Goal: Task Accomplishment & Management: Manage account settings

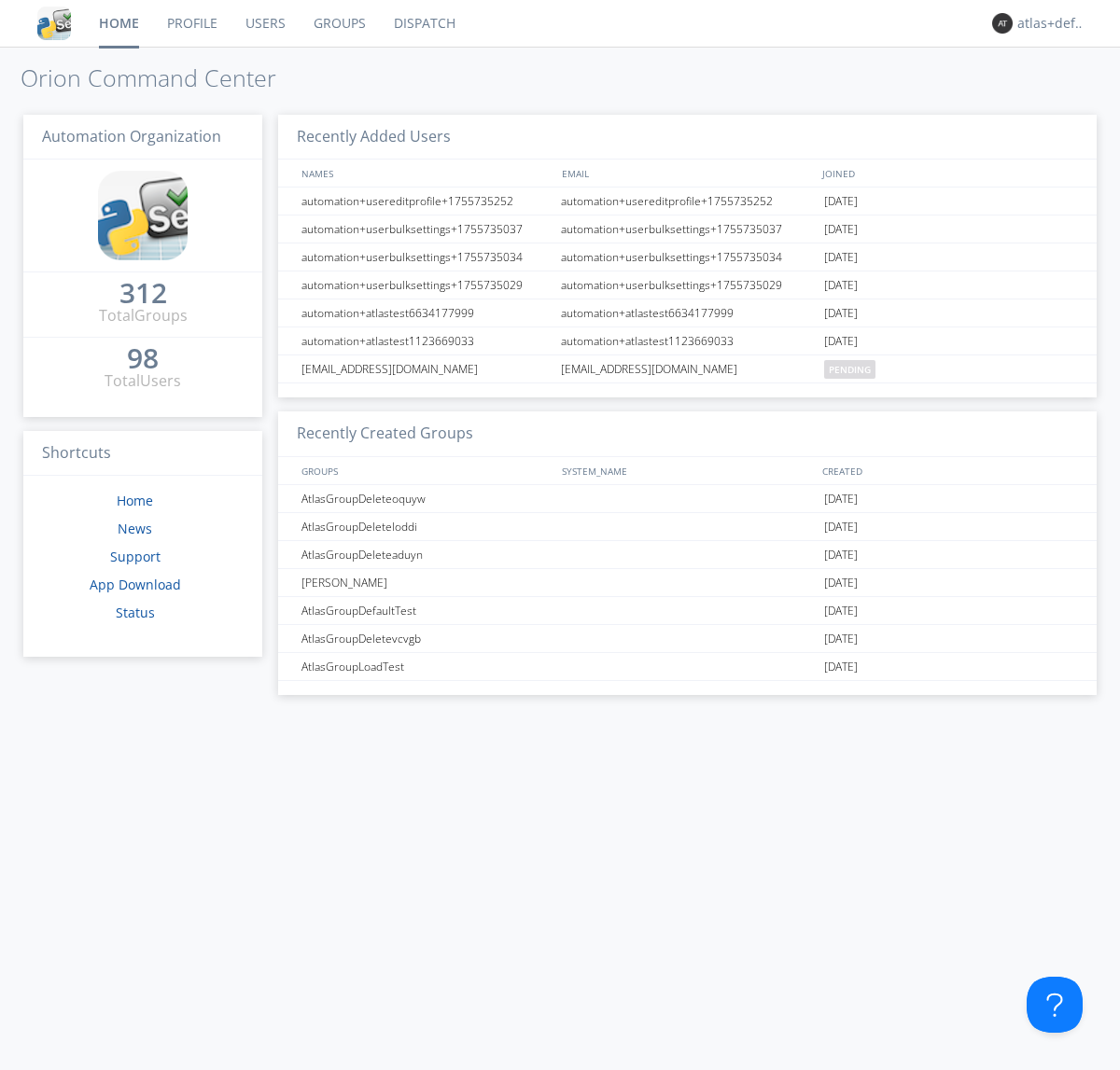
click at [338, 23] on link "Groups" at bounding box center [340, 23] width 80 height 47
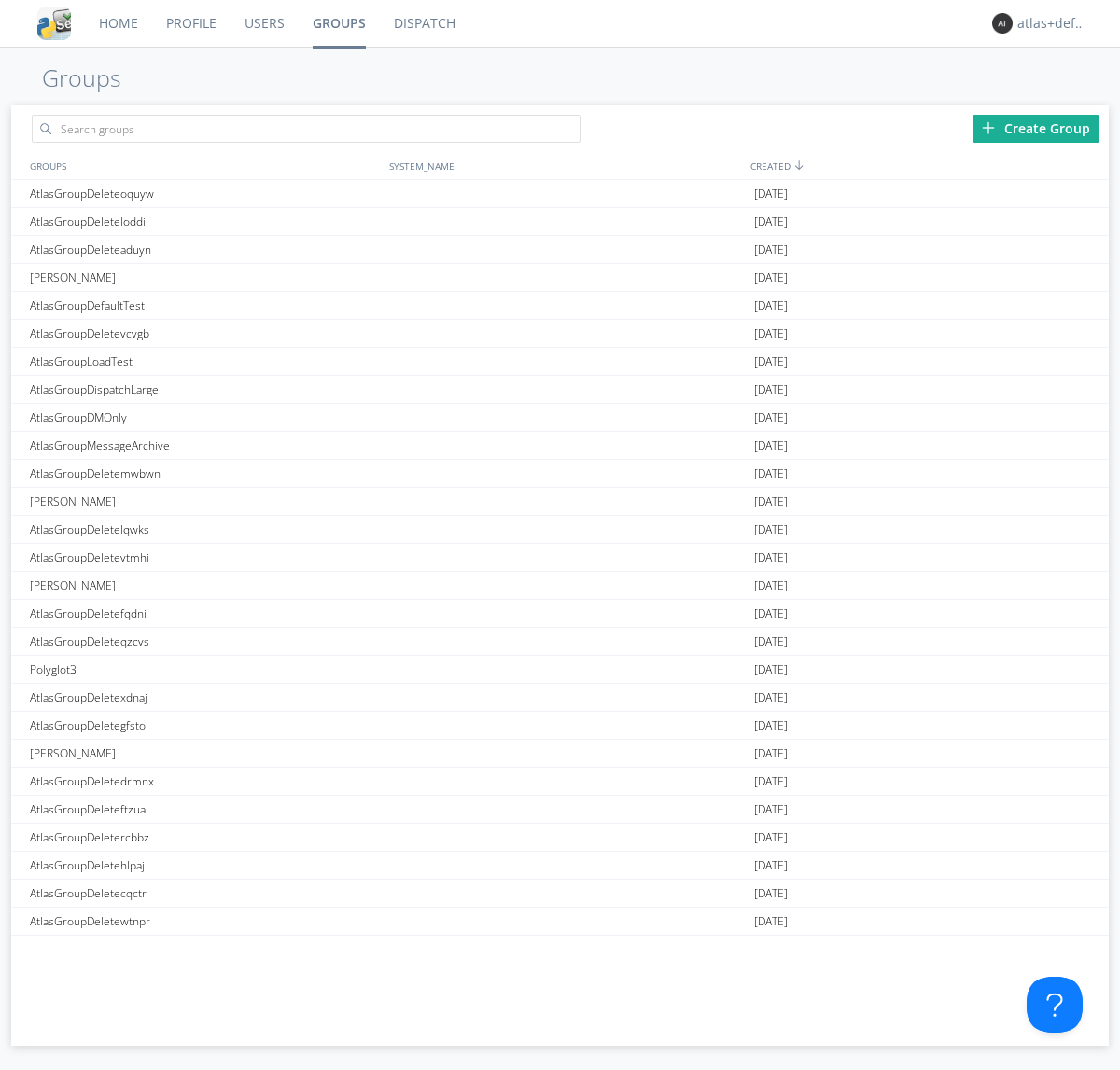
click at [1036, 128] on div "Create Group" at bounding box center [1036, 128] width 127 height 28
click at [338, 23] on link "Groups" at bounding box center [339, 23] width 81 height 47
type input "AtlasGroupDeleteyxesk"
click at [263, 23] on link "Users" at bounding box center [264, 23] width 68 height 47
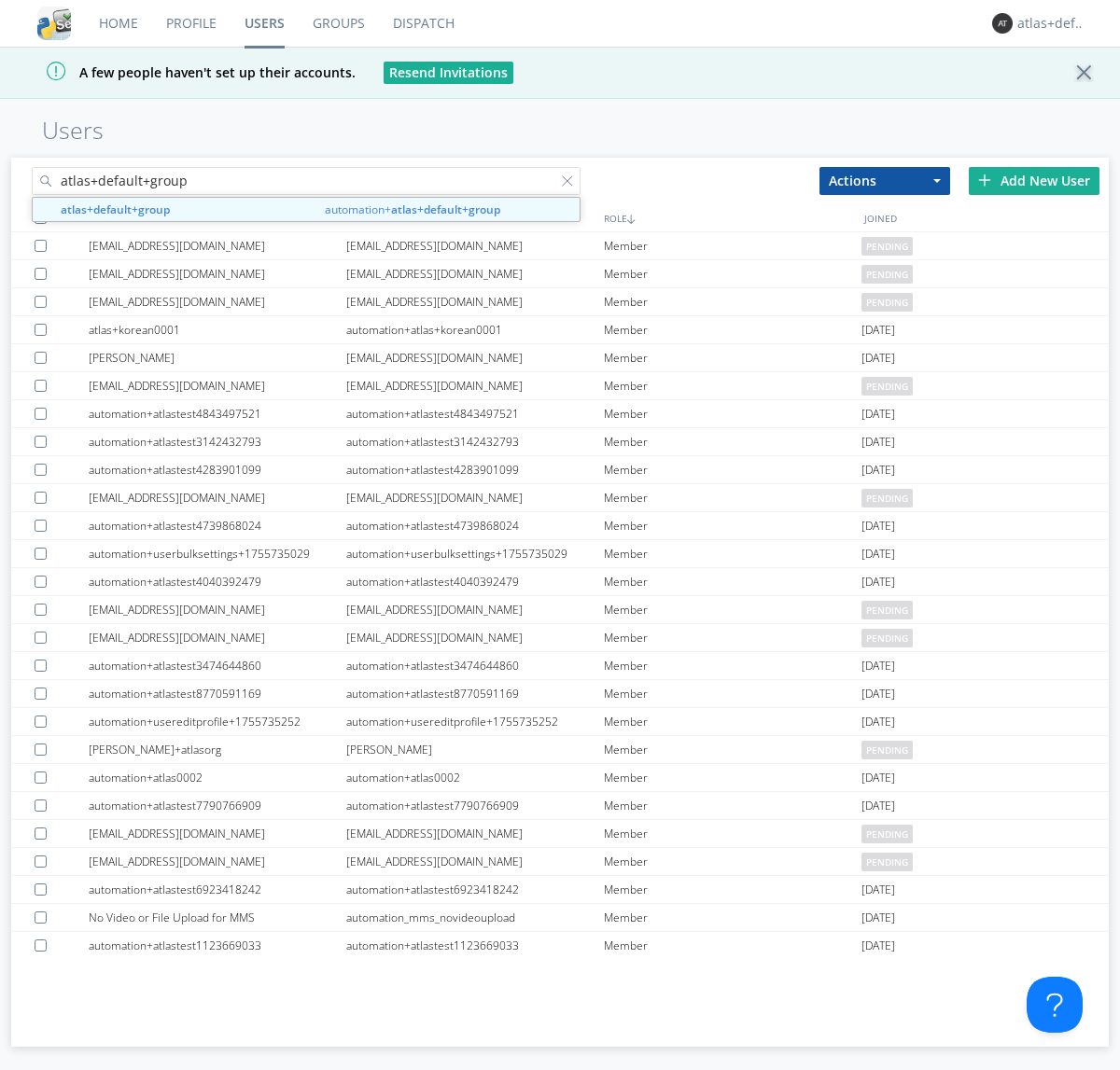
type input "atlas+default+group"
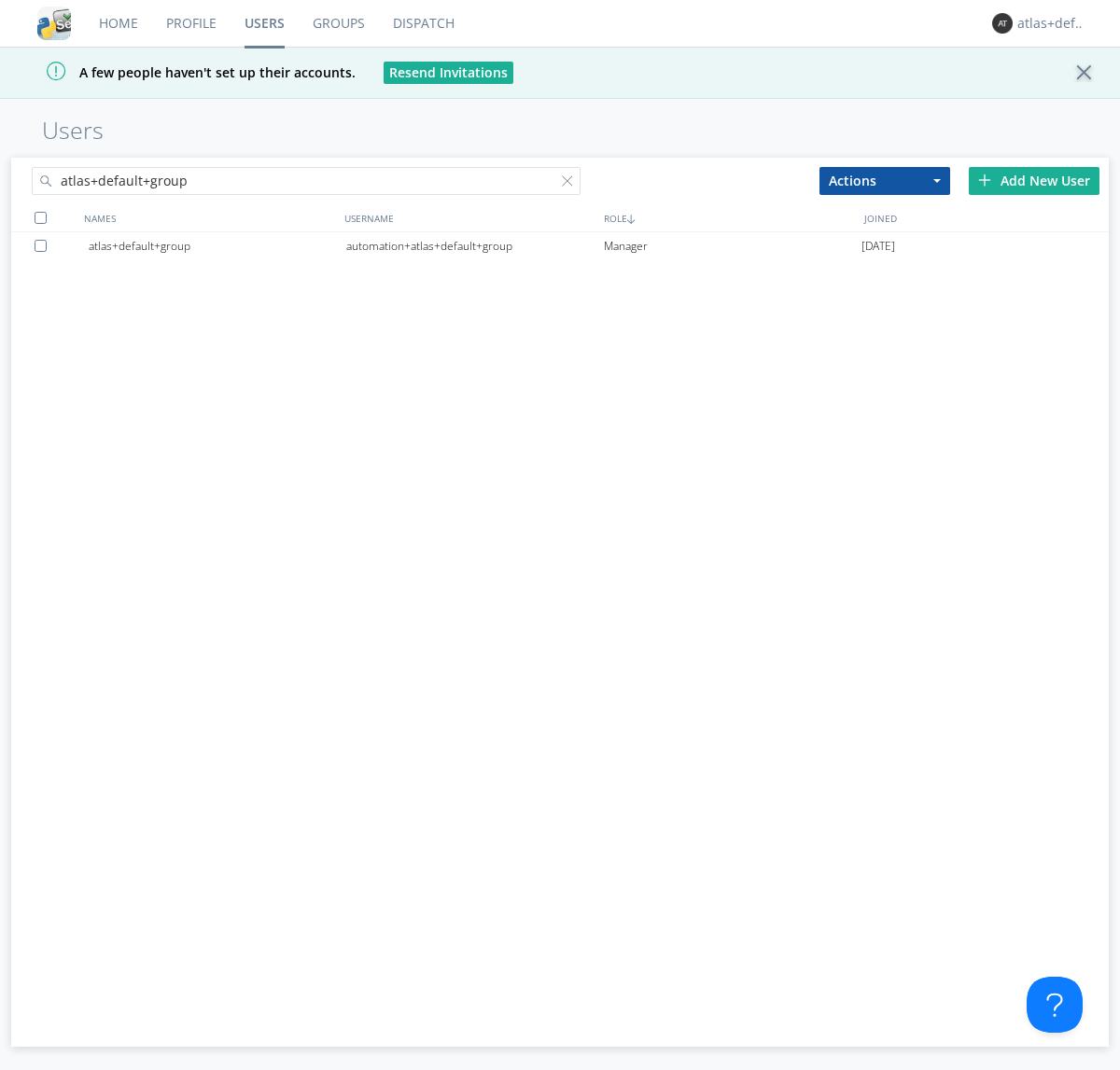
click at [474, 245] on div "automation+atlas+default+group" at bounding box center [475, 246] width 258 height 28
click at [422, 23] on link "Dispatch" at bounding box center [424, 23] width 90 height 47
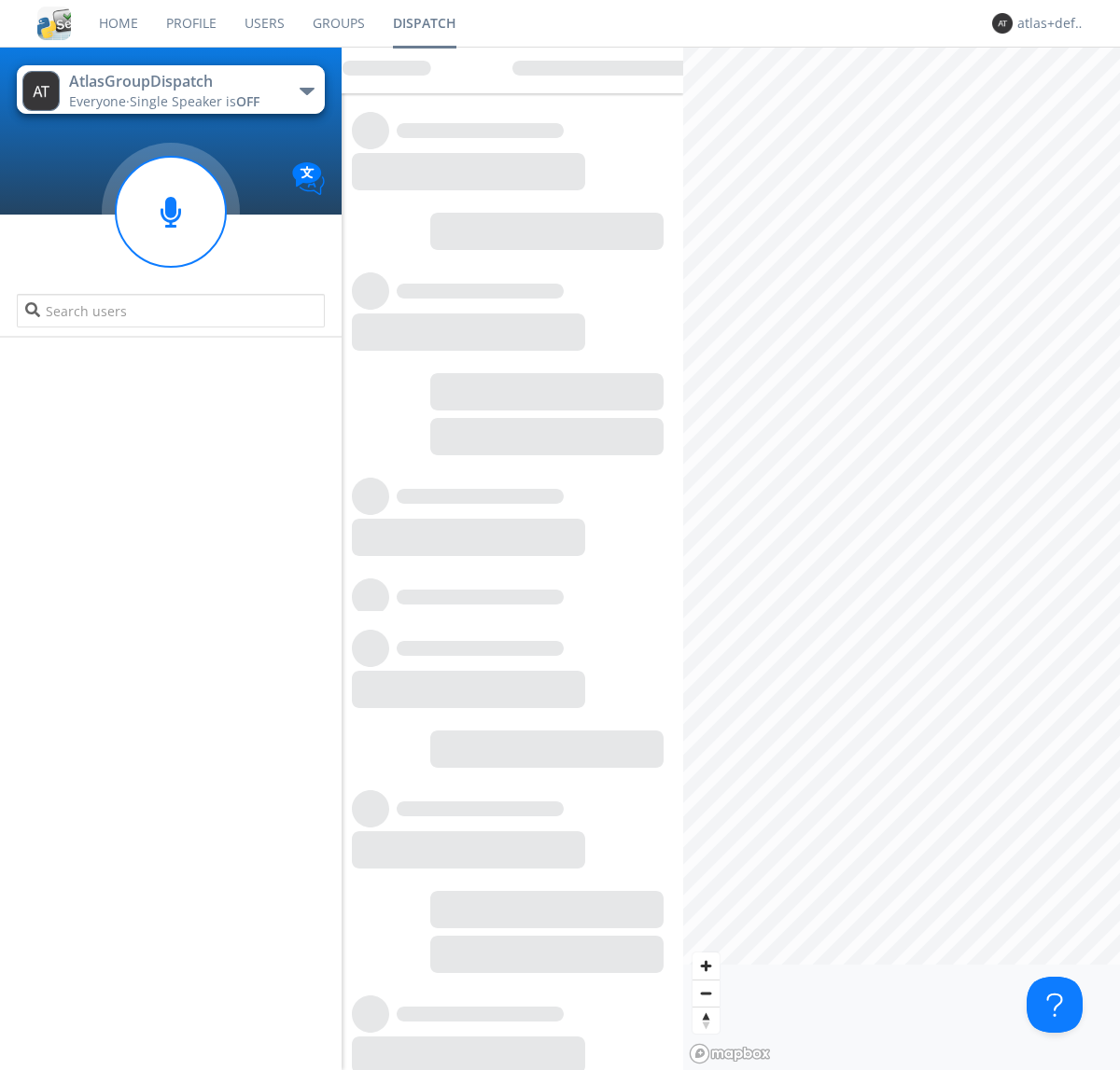
click at [263, 23] on link "Users" at bounding box center [264, 23] width 68 height 47
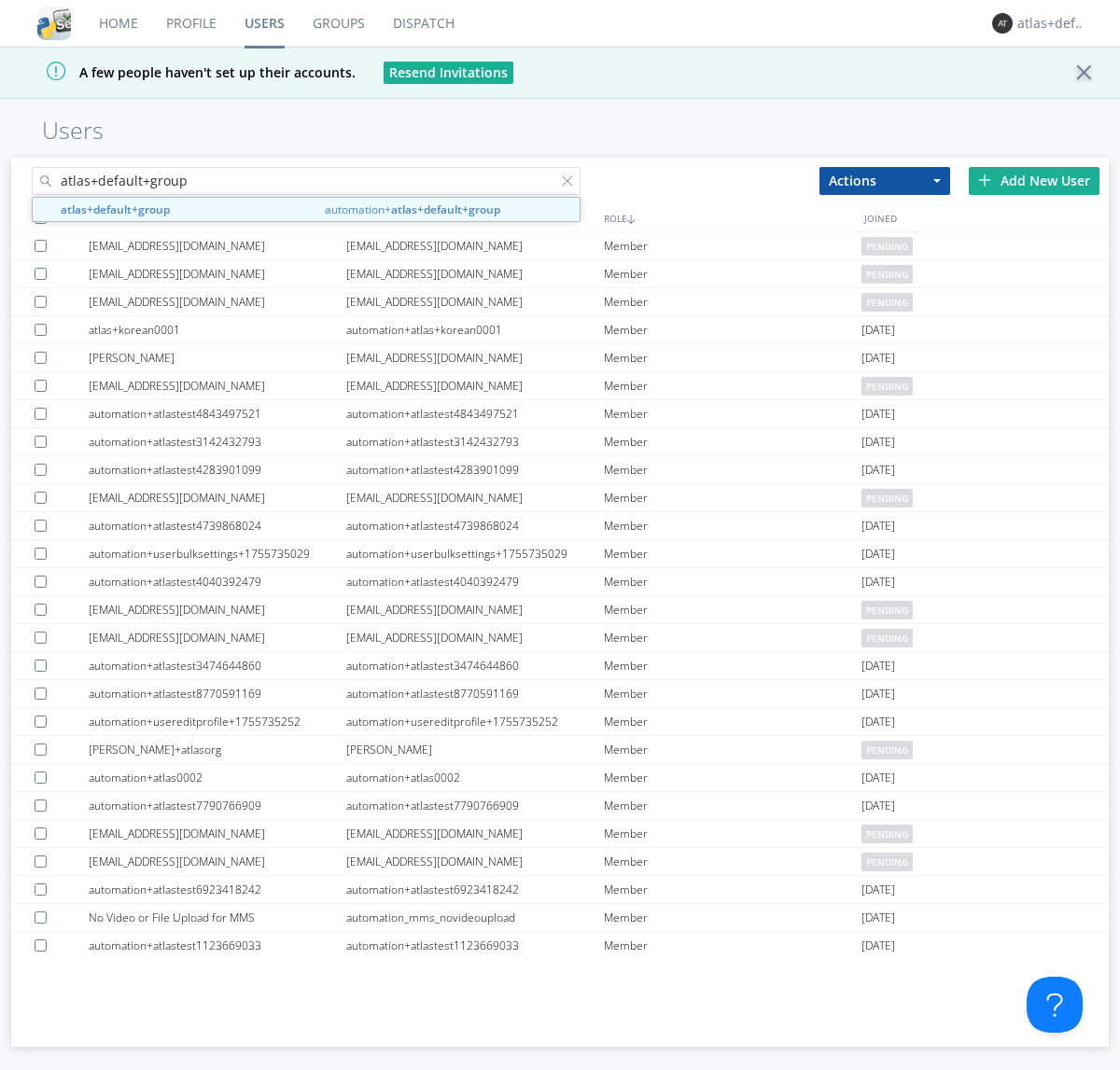
type input "atlas+default+group"
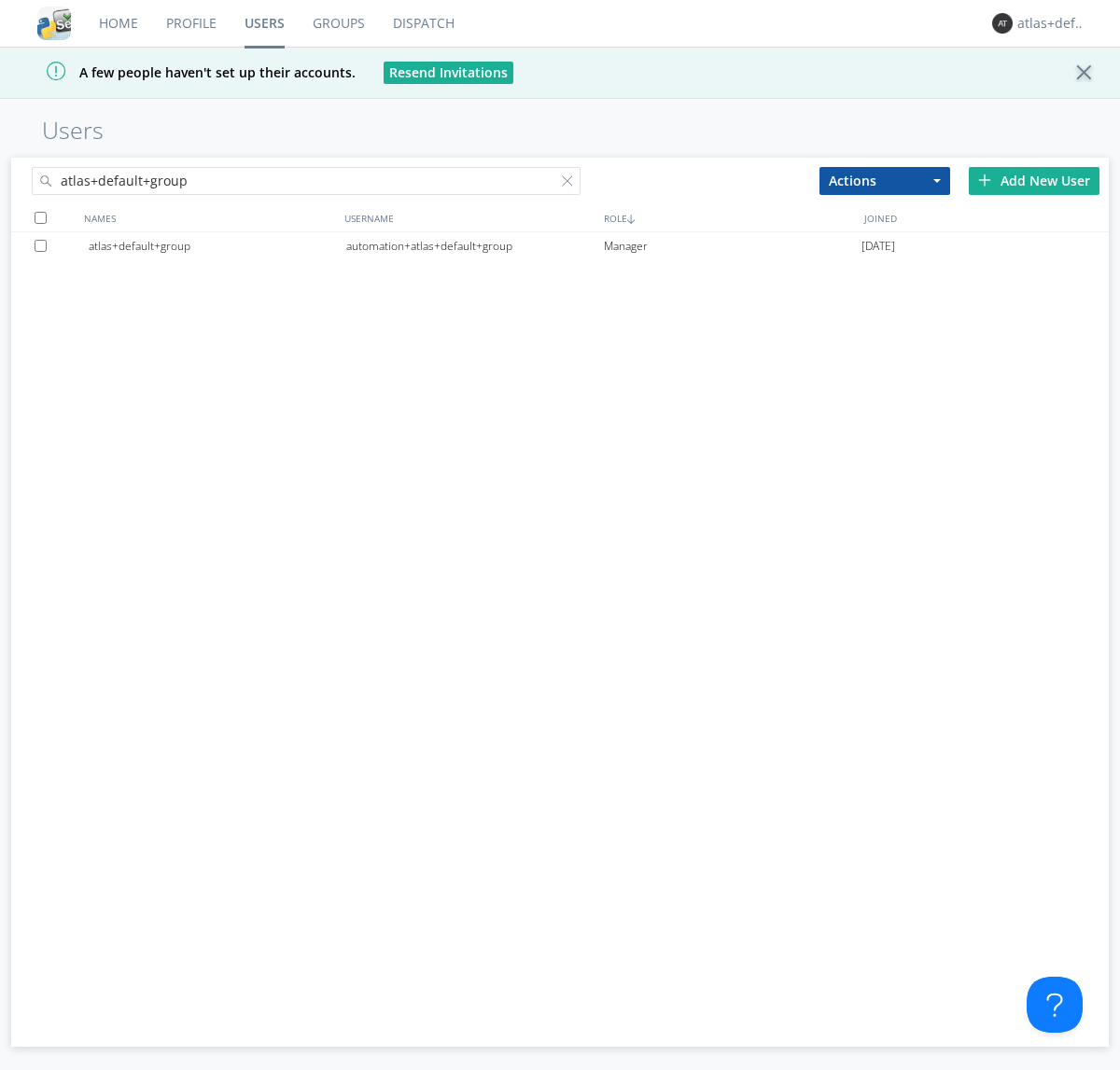
click at [474, 245] on div "automation+atlas+default+group" at bounding box center [475, 246] width 258 height 28
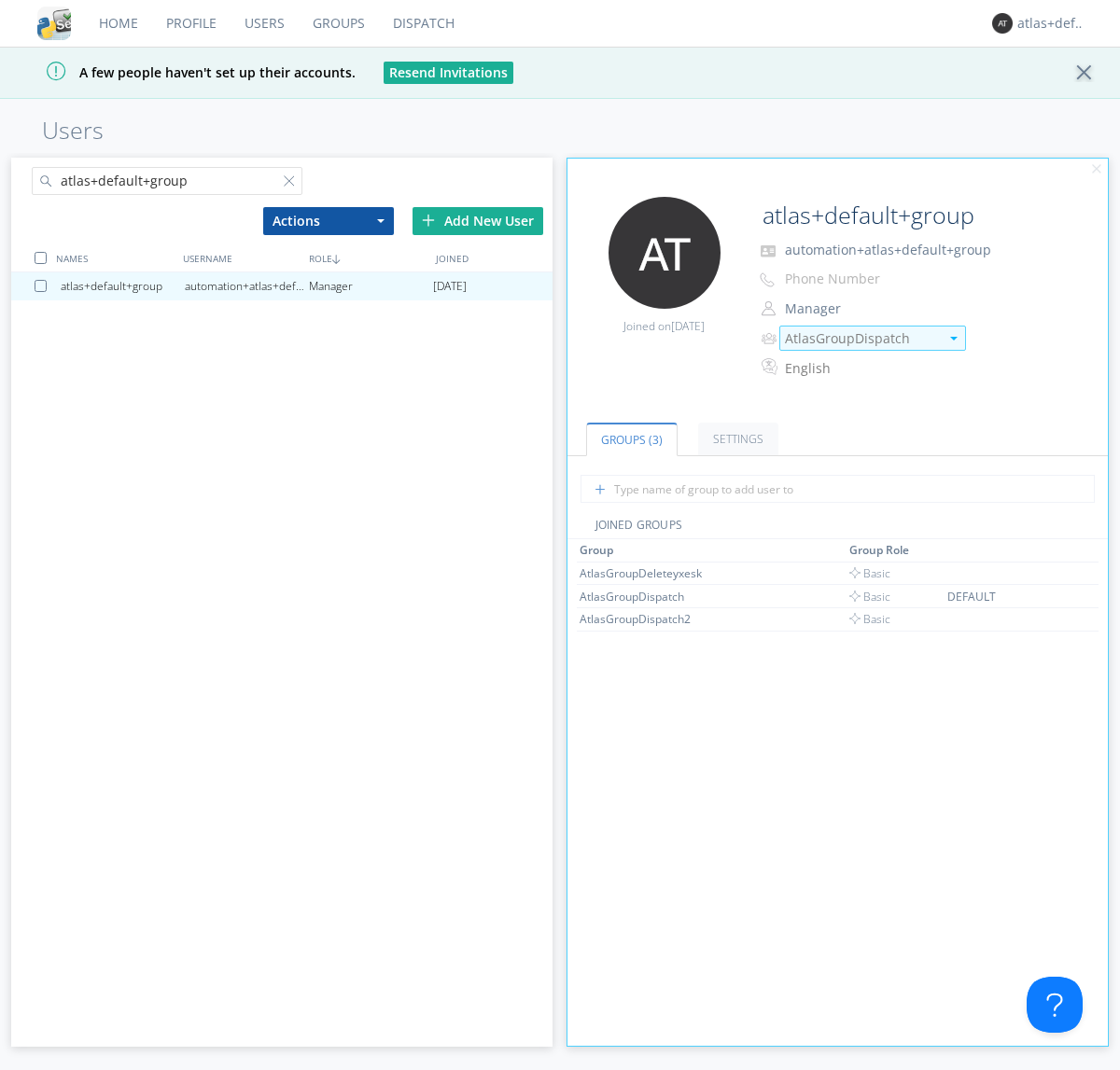
click at [953, 338] on img at bounding box center [954, 339] width 8 height 4
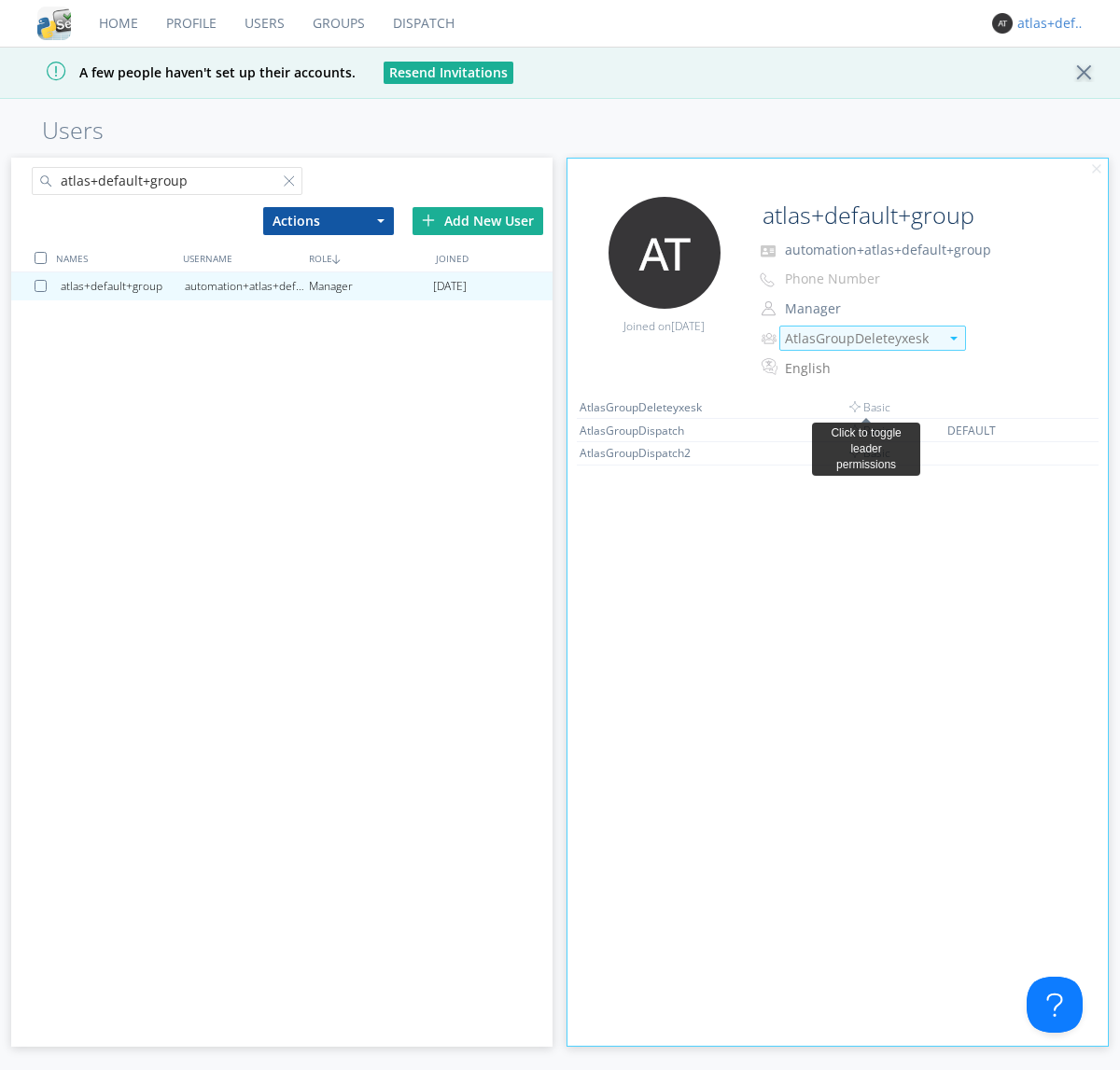
click at [422, 23] on link "Dispatch" at bounding box center [424, 23] width 90 height 47
click at [1047, 23] on div "atlas+default+group" at bounding box center [1052, 24] width 70 height 19
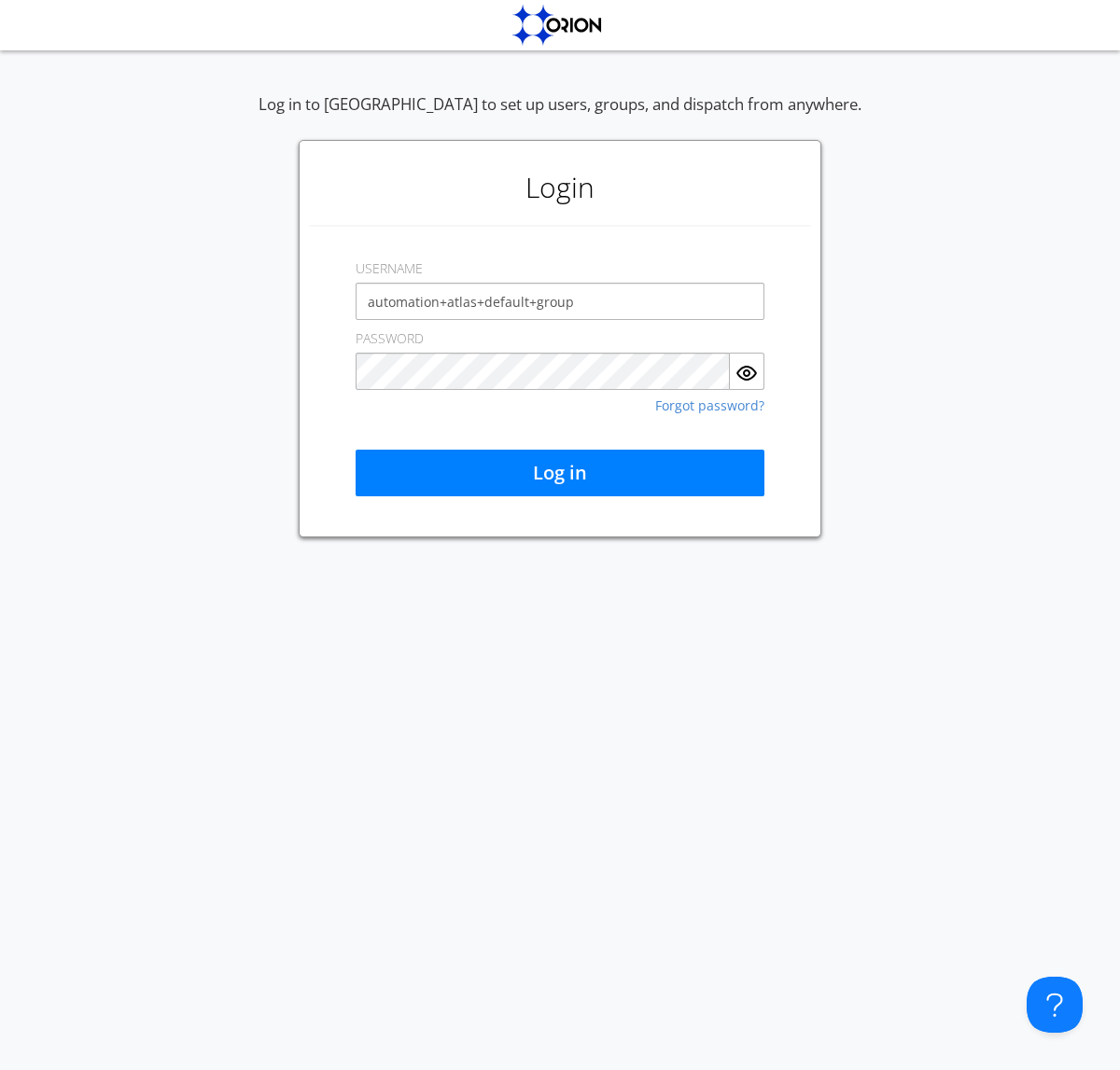
type input "automation+atlas+default+group"
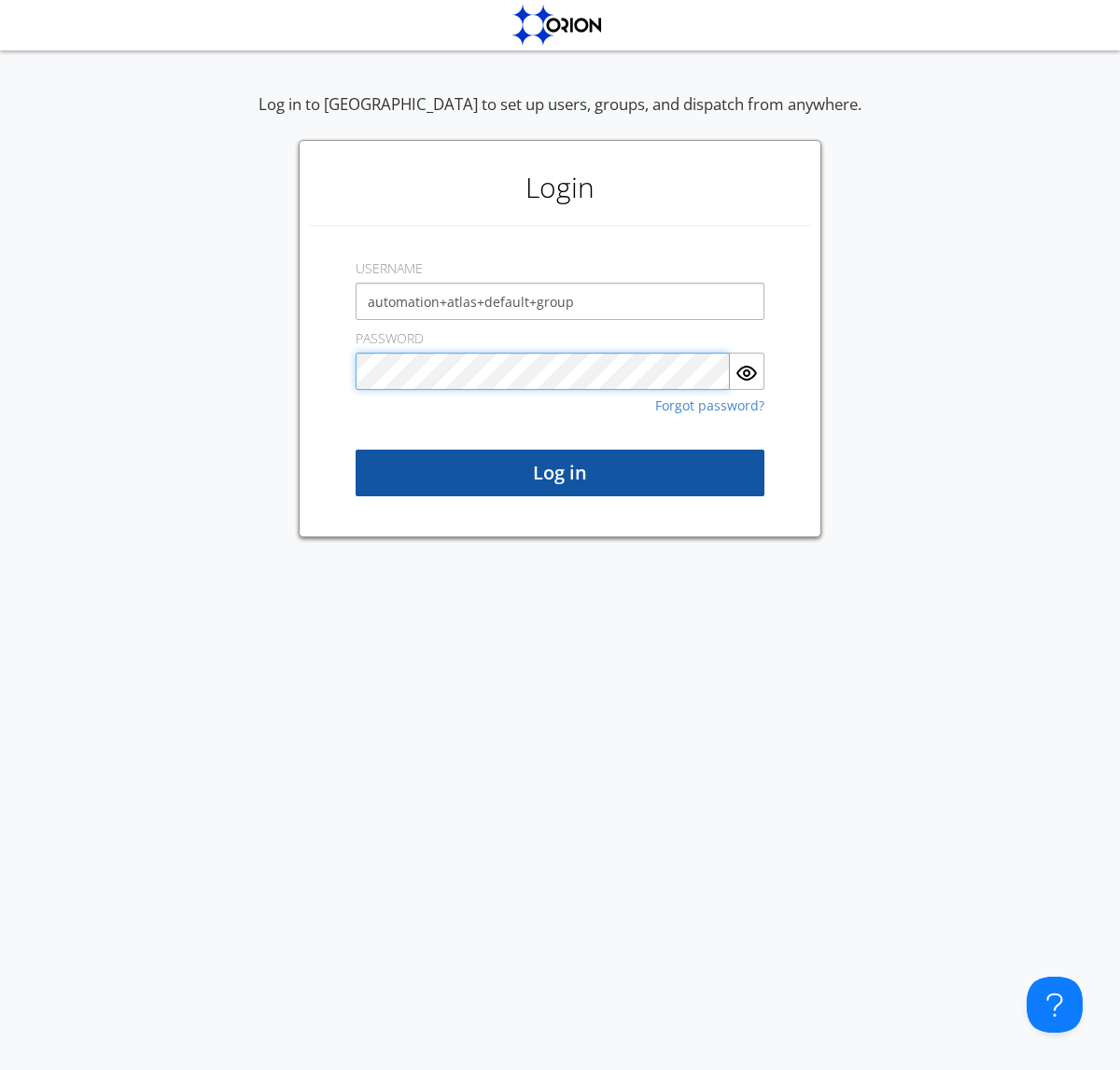
click at [560, 473] on button "Log in" at bounding box center [560, 473] width 409 height 47
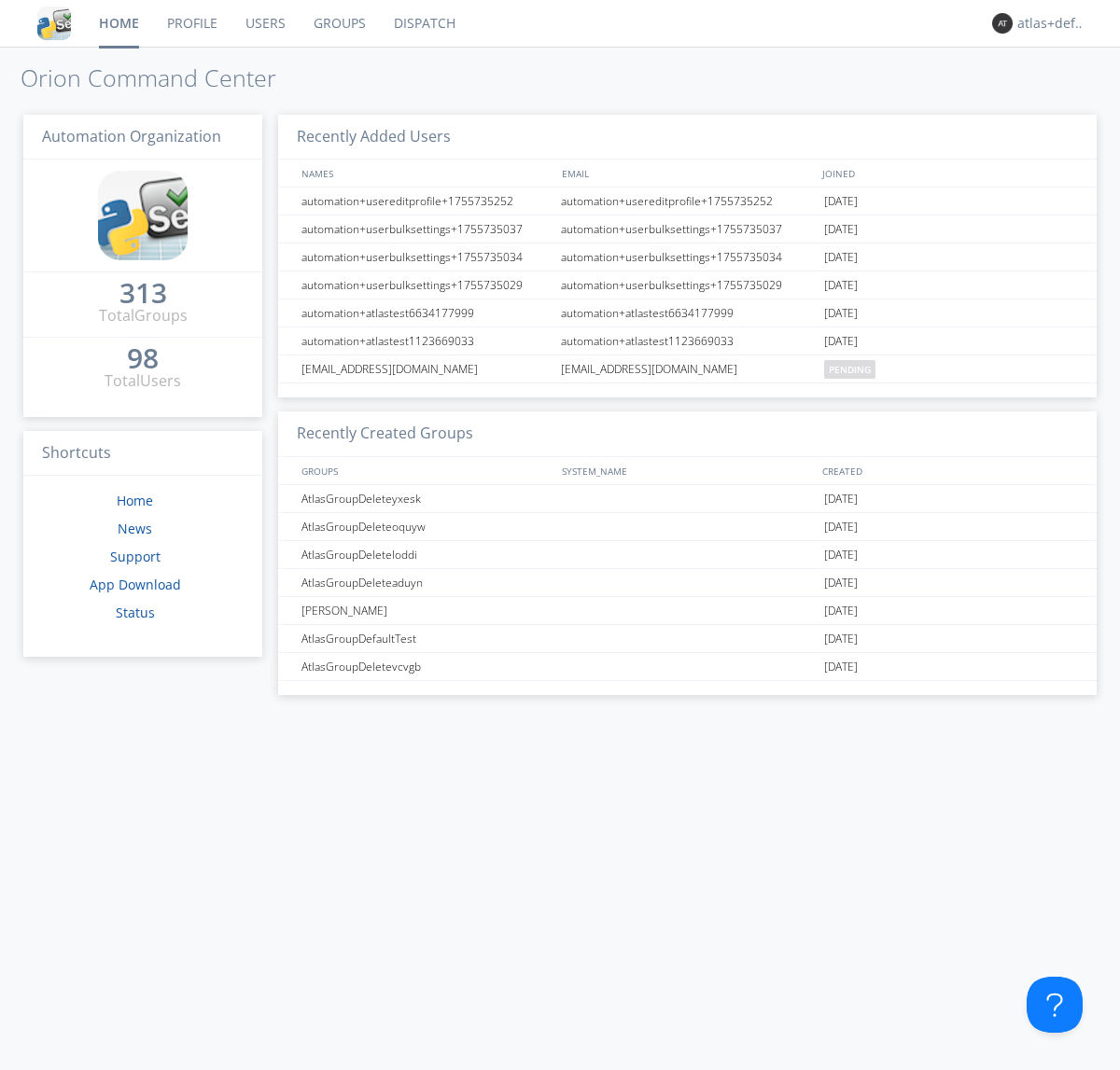
click at [423, 23] on link "Dispatch" at bounding box center [425, 23] width 90 height 47
click at [263, 23] on link "Users" at bounding box center [265, 23] width 68 height 47
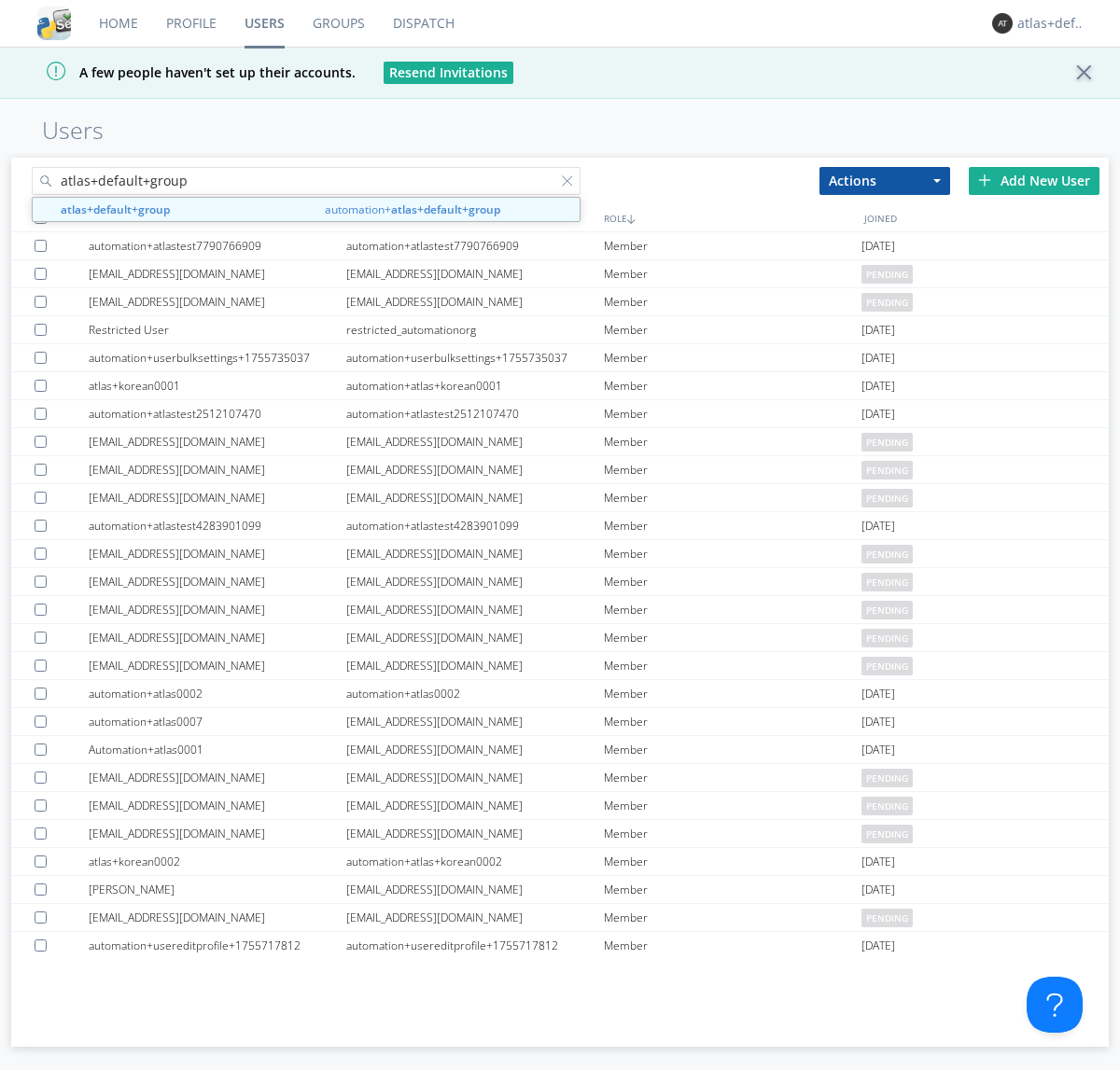
type input "atlas+default+group"
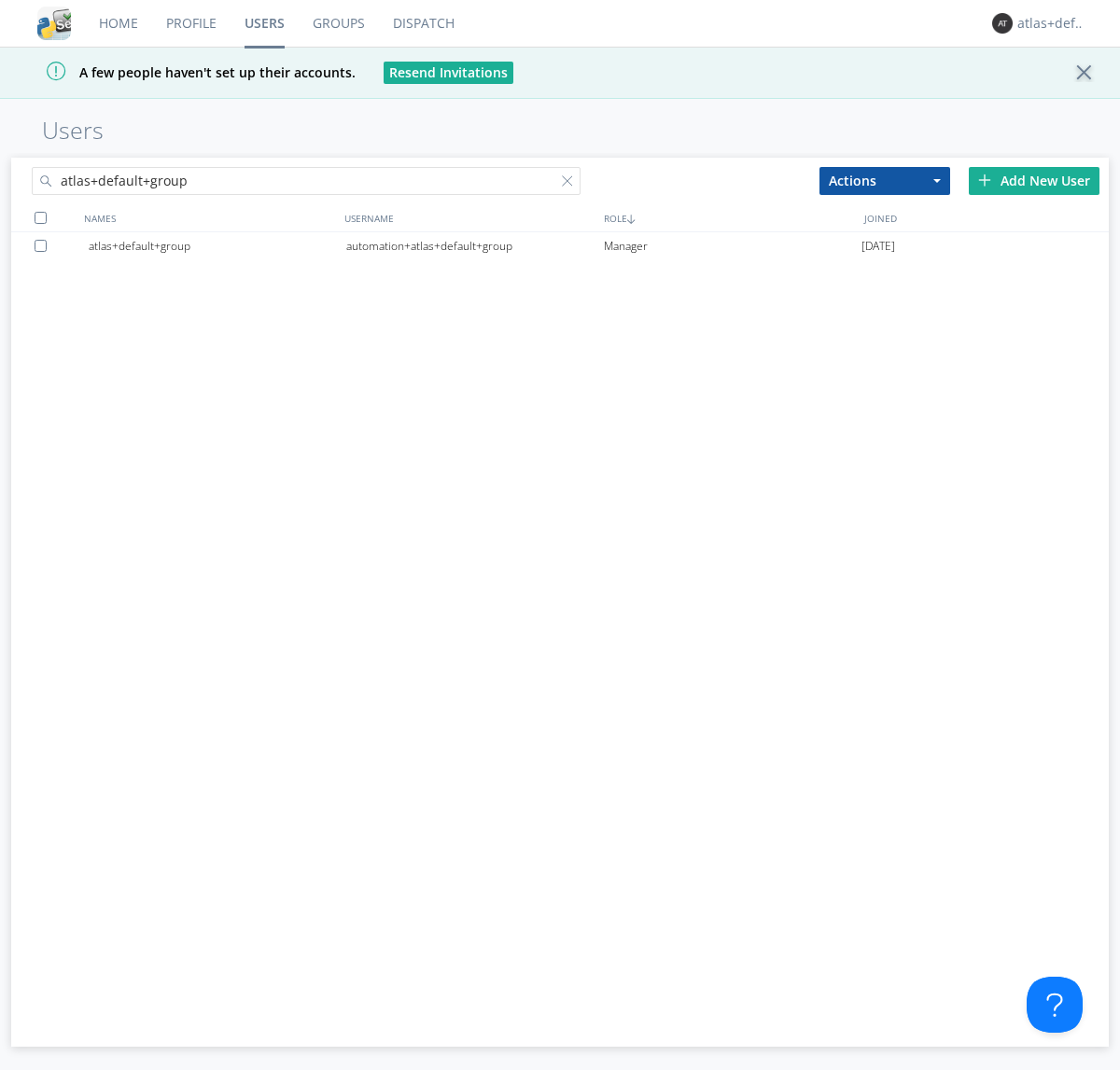
click at [474, 245] on div "automation+atlas+default+group" at bounding box center [475, 246] width 258 height 28
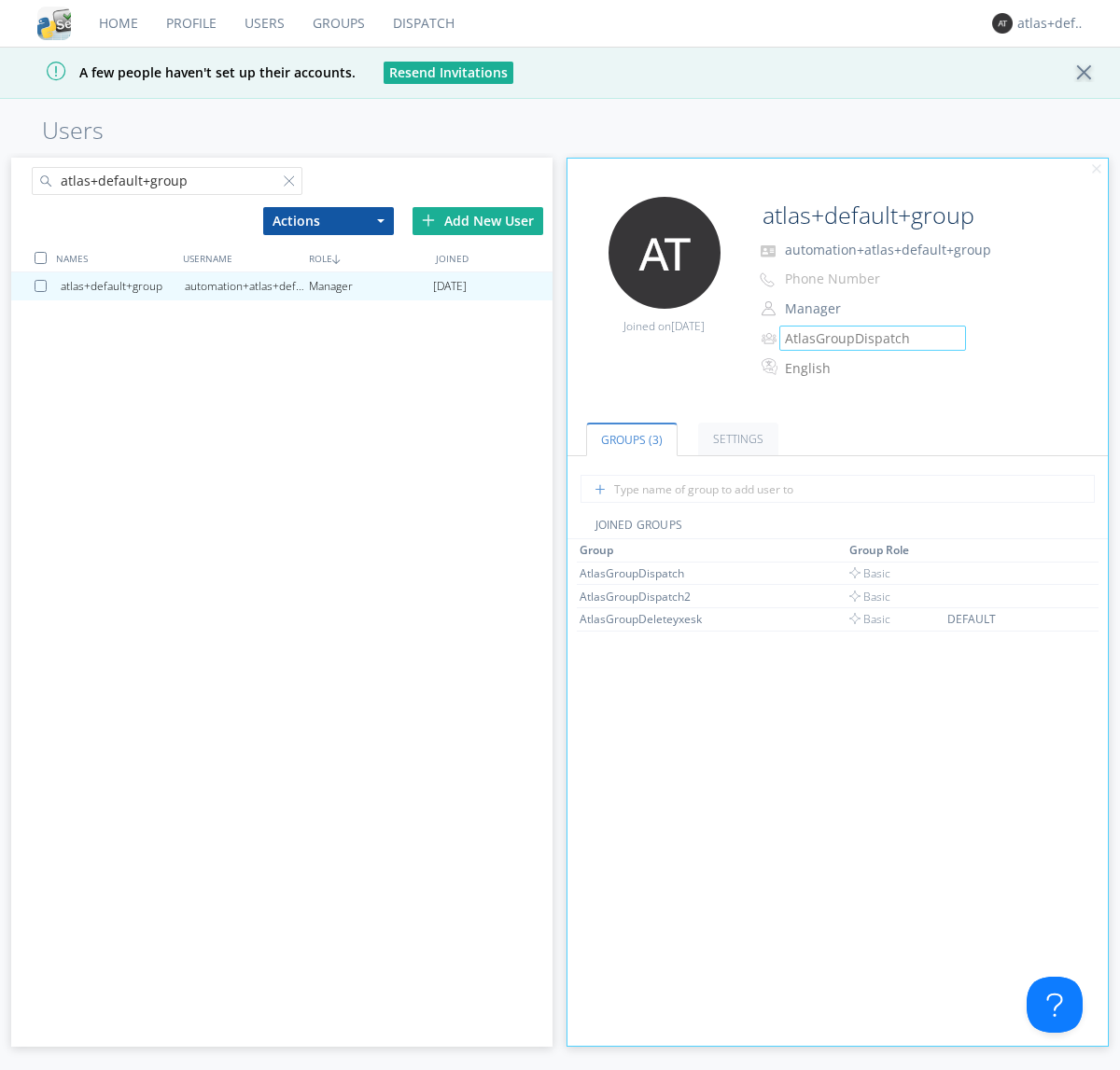
click at [337, 23] on link "Groups" at bounding box center [339, 23] width 80 height 47
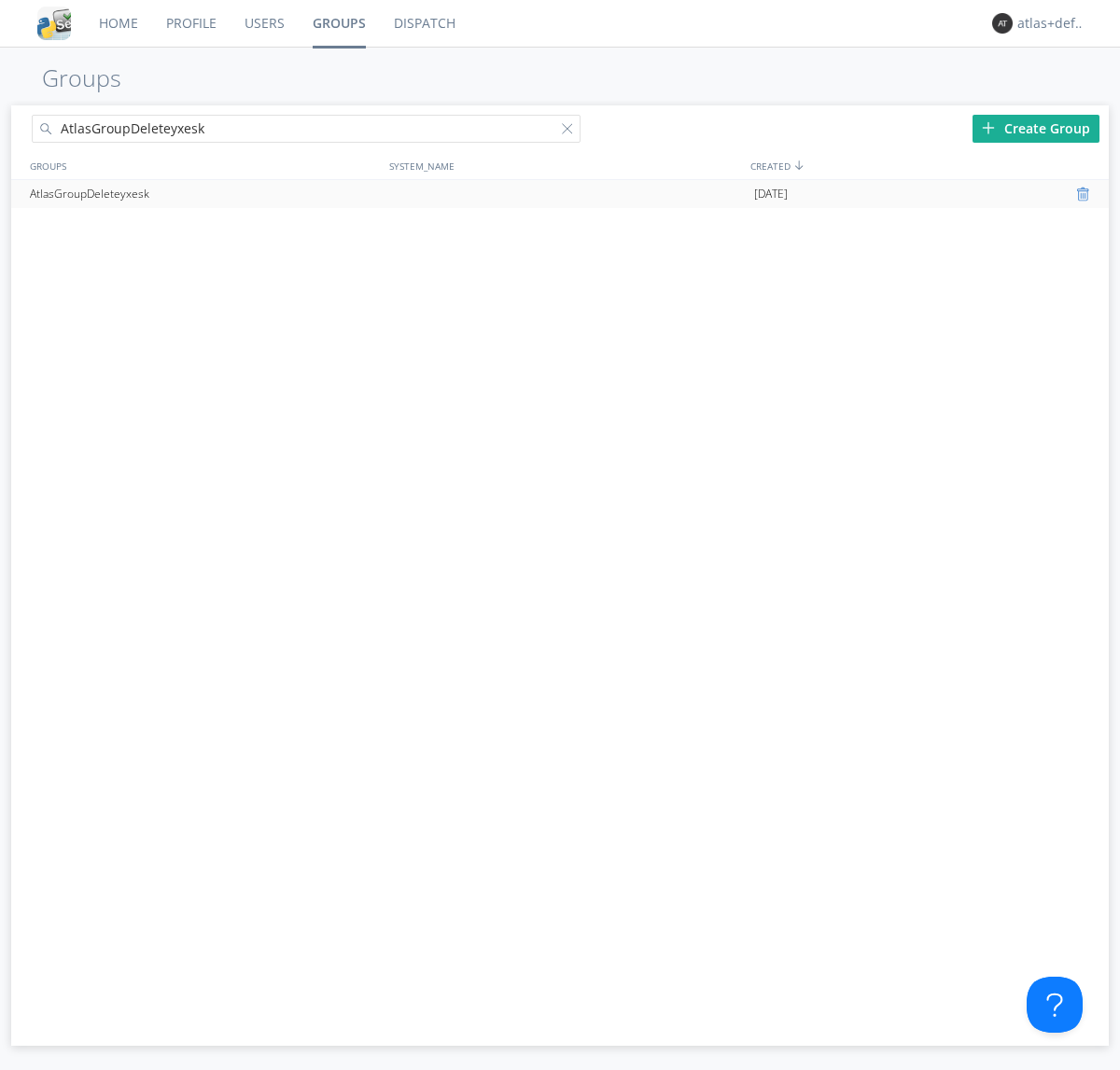
type input "AtlasGroupDeleteyxesk"
click at [1085, 195] on div at bounding box center [1086, 195] width 19 height 15
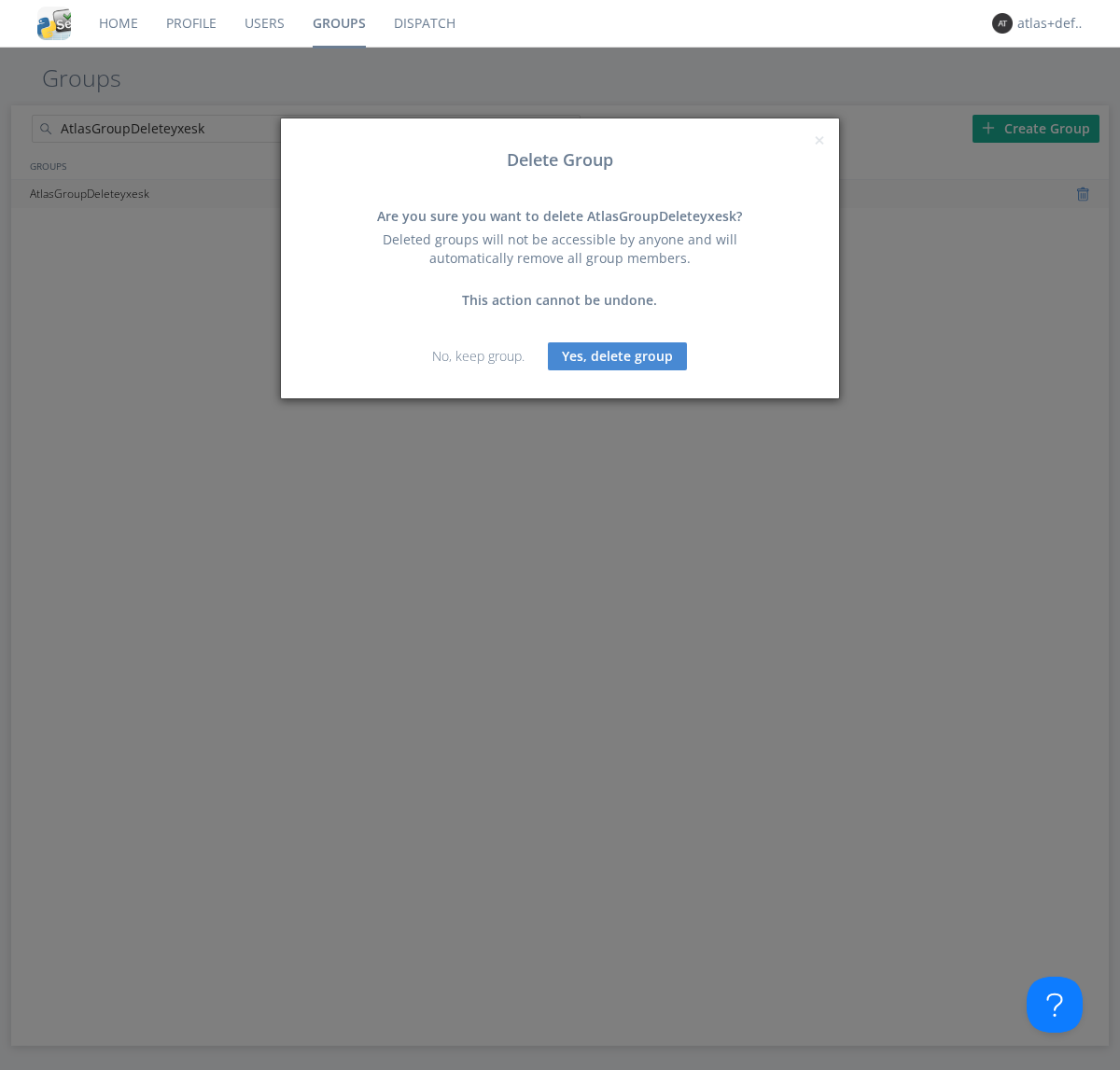
click at [618, 356] on button "Yes, delete group" at bounding box center [617, 356] width 139 height 28
